Goal: Information Seeking & Learning: Learn about a topic

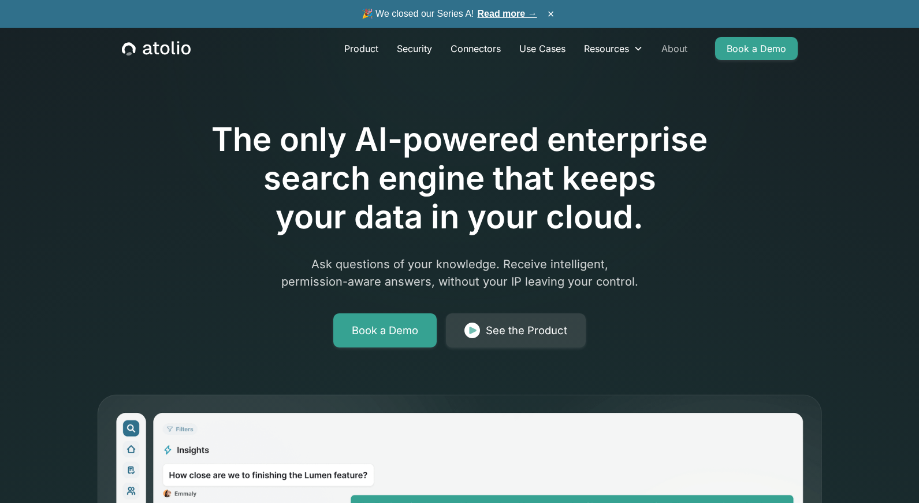
click at [675, 44] on link "About" at bounding box center [674, 48] width 44 height 23
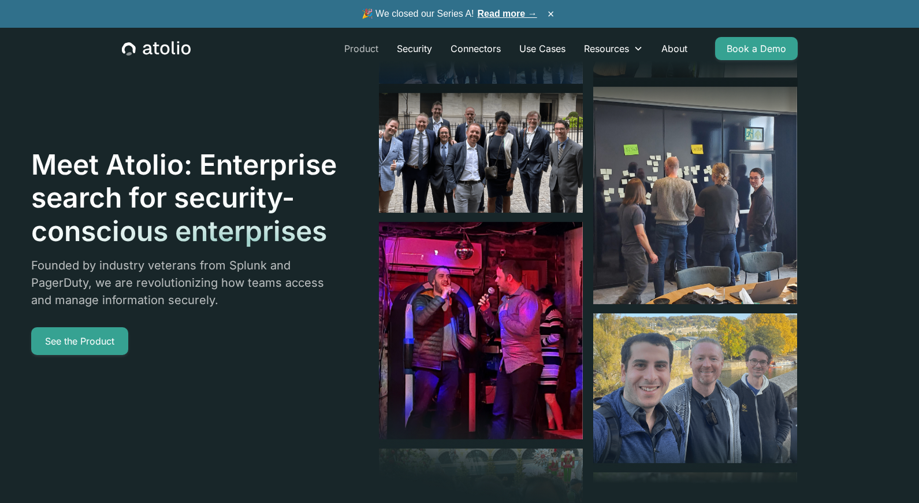
click at [362, 45] on link "Product" at bounding box center [361, 48] width 53 height 23
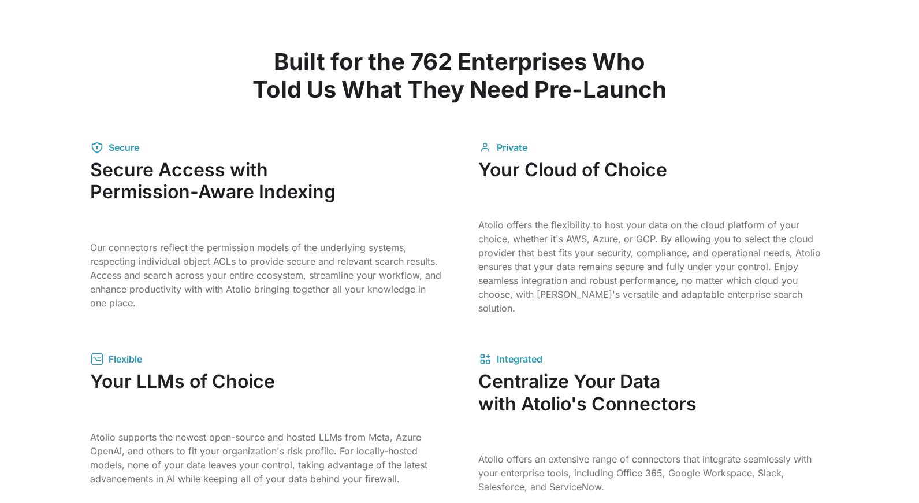
scroll to position [1733, 0]
